Goal: Task Accomplishment & Management: Use online tool/utility

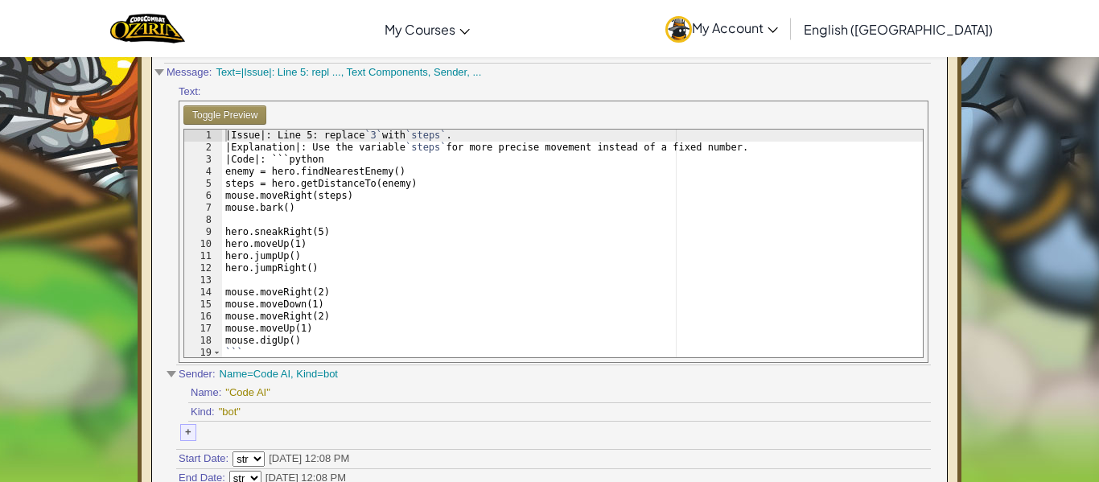
scroll to position [186, 0]
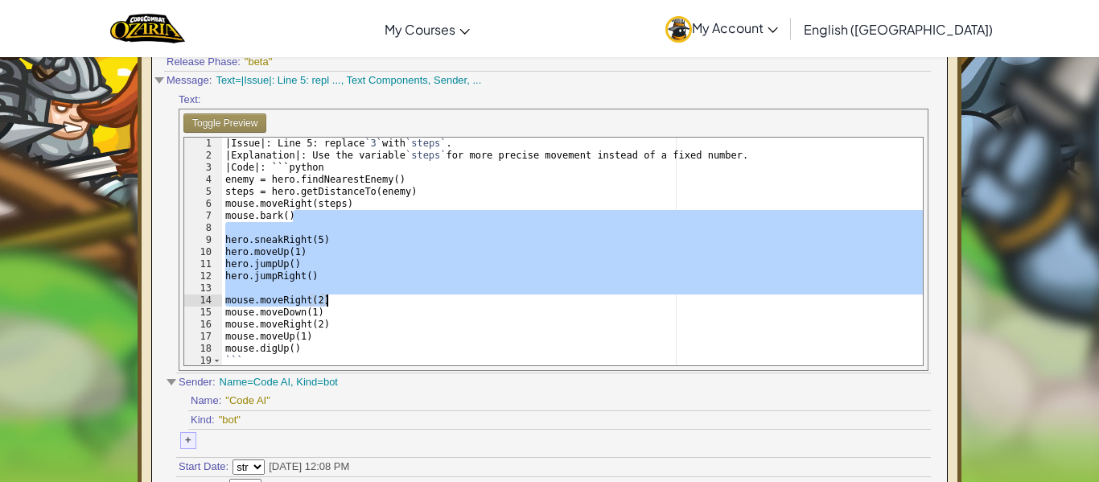
drag, startPoint x: 324, startPoint y: 216, endPoint x: 334, endPoint y: 319, distance: 104.2
click at [334, 319] on div "|Issue|: Line 5: replace `3` with `steps` . |Explanation|: Use the variable `st…" at bounding box center [572, 264] width 701 height 253
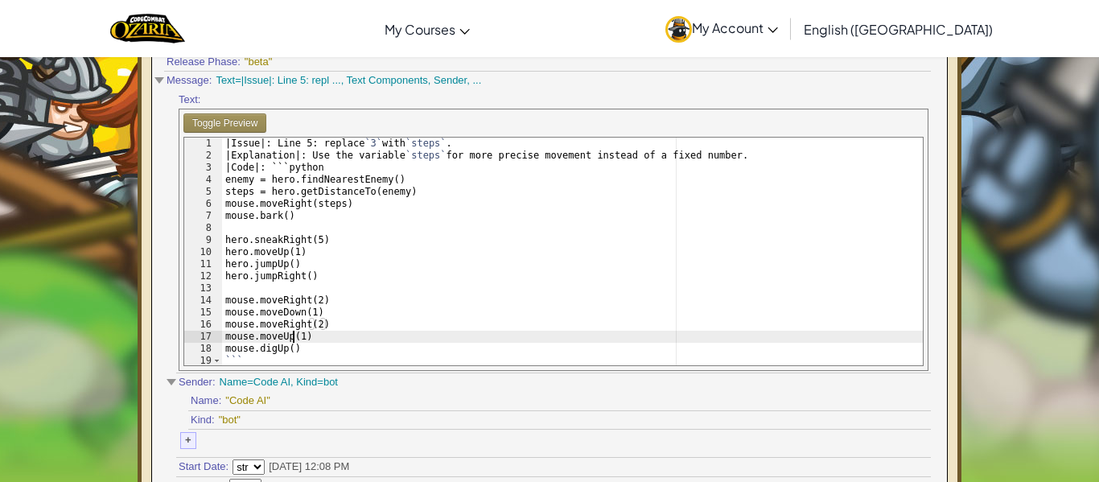
click at [294, 339] on div "|Issue|: Line 5: replace `3` with `steps` . |Explanation|: Use the variable `st…" at bounding box center [572, 264] width 701 height 253
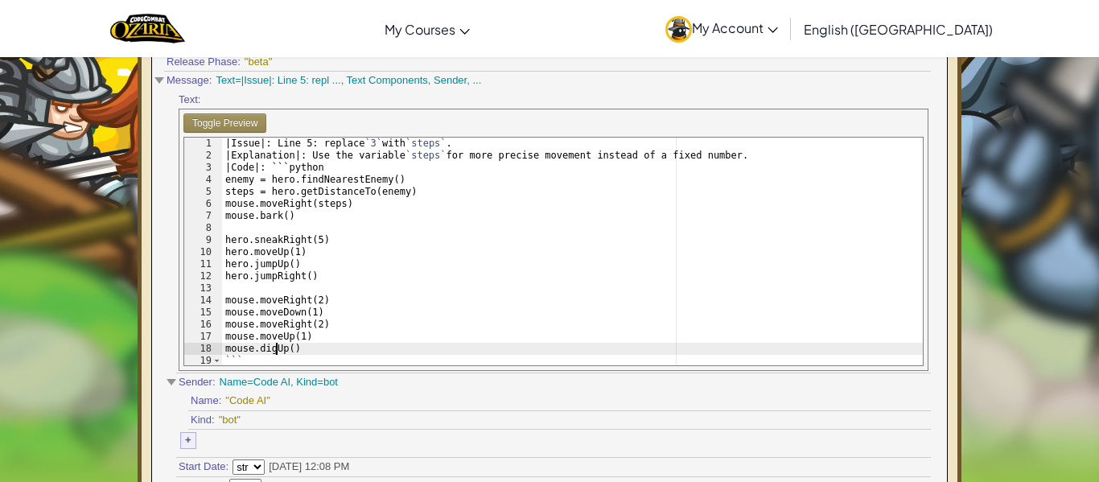
click at [273, 352] on div "|Issue|: Line 5: replace `3` with `steps` . |Explanation|: Use the variable `st…" at bounding box center [572, 264] width 701 height 253
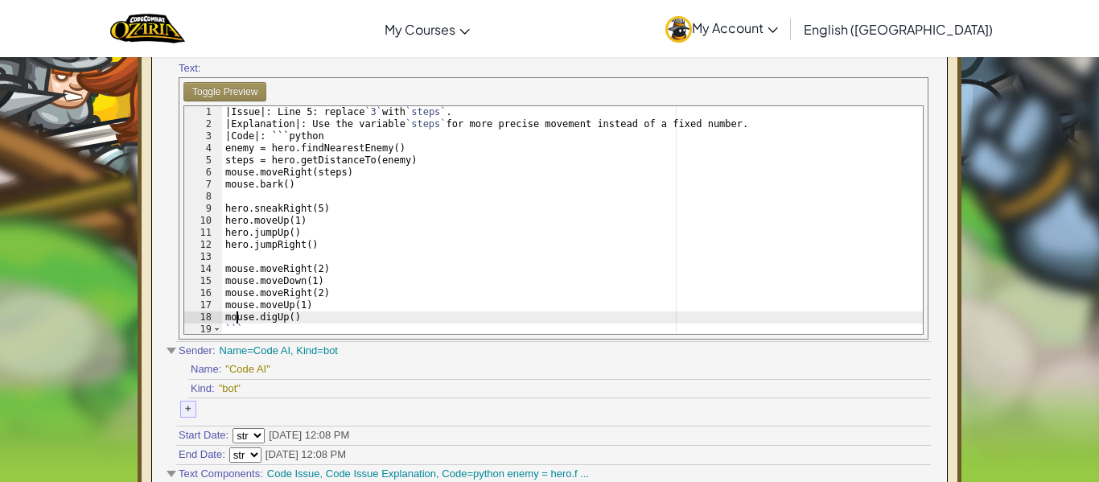
type textarea "```"
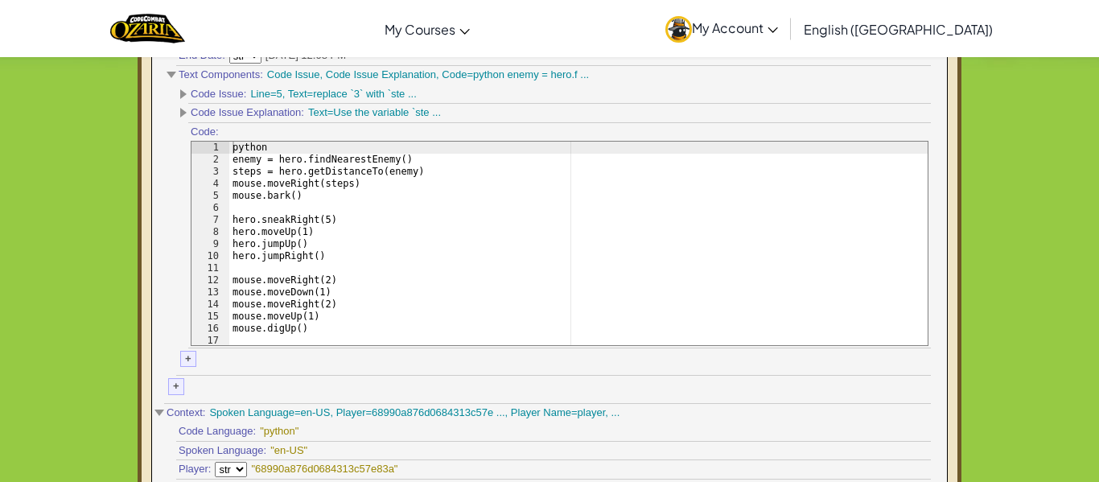
scroll to position [619, 0]
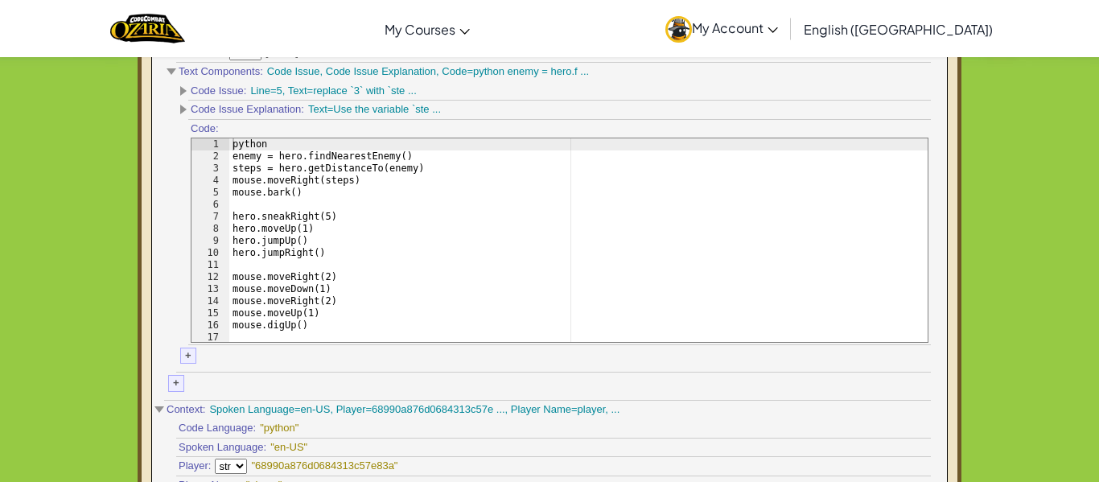
click at [253, 212] on div "python enemy = hero.findNearestEnemy() steps = hero.getDistanceTo(enemy) mouse.…" at bounding box center [578, 252] width 698 height 229
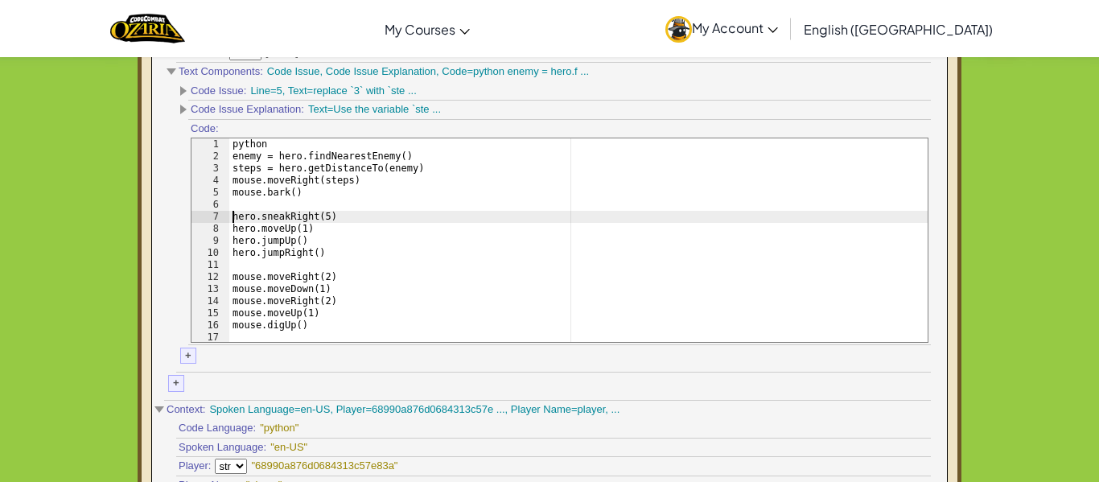
type textarea "hero.jumpRight()"
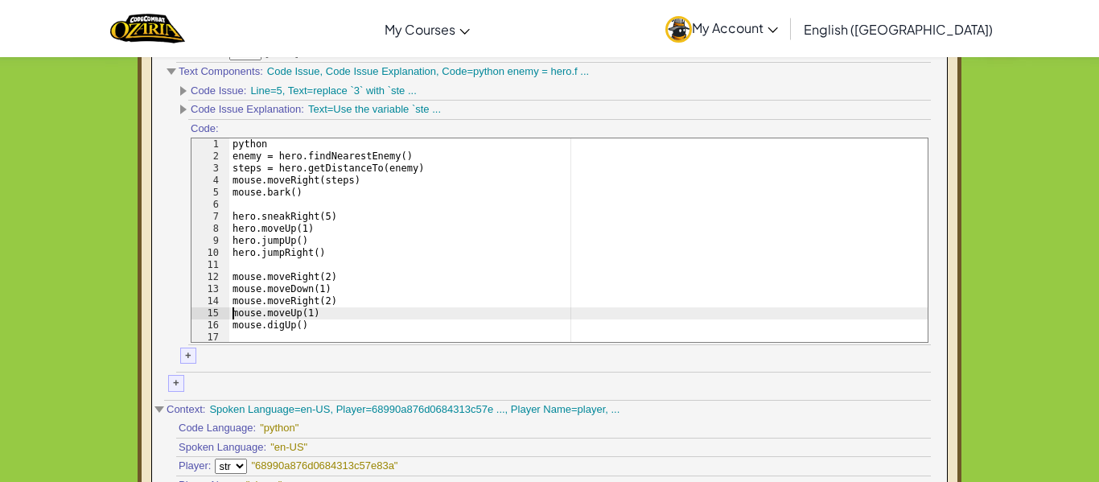
type textarea "mouse.digUp()"
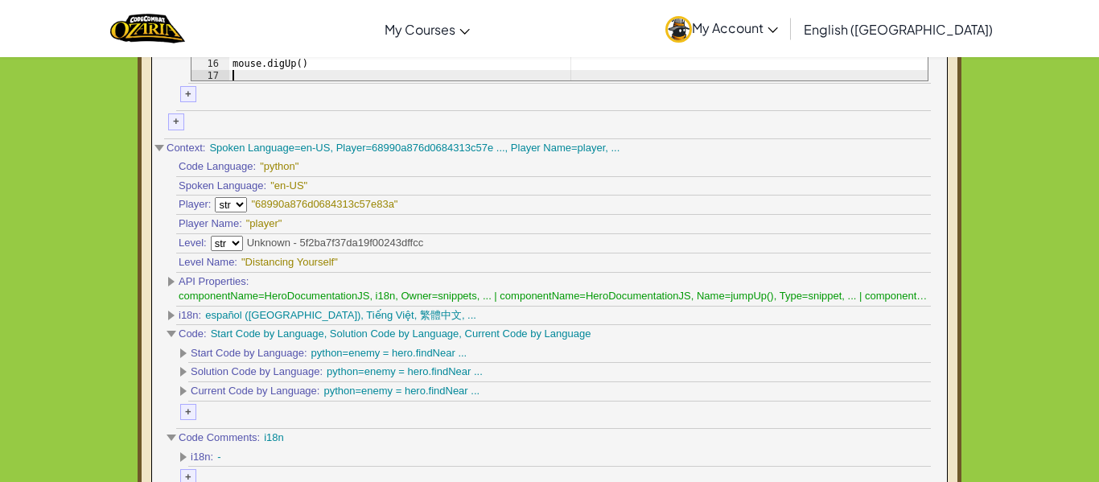
scroll to position [879, 0]
